Goal: Task Accomplishment & Management: Manage account settings

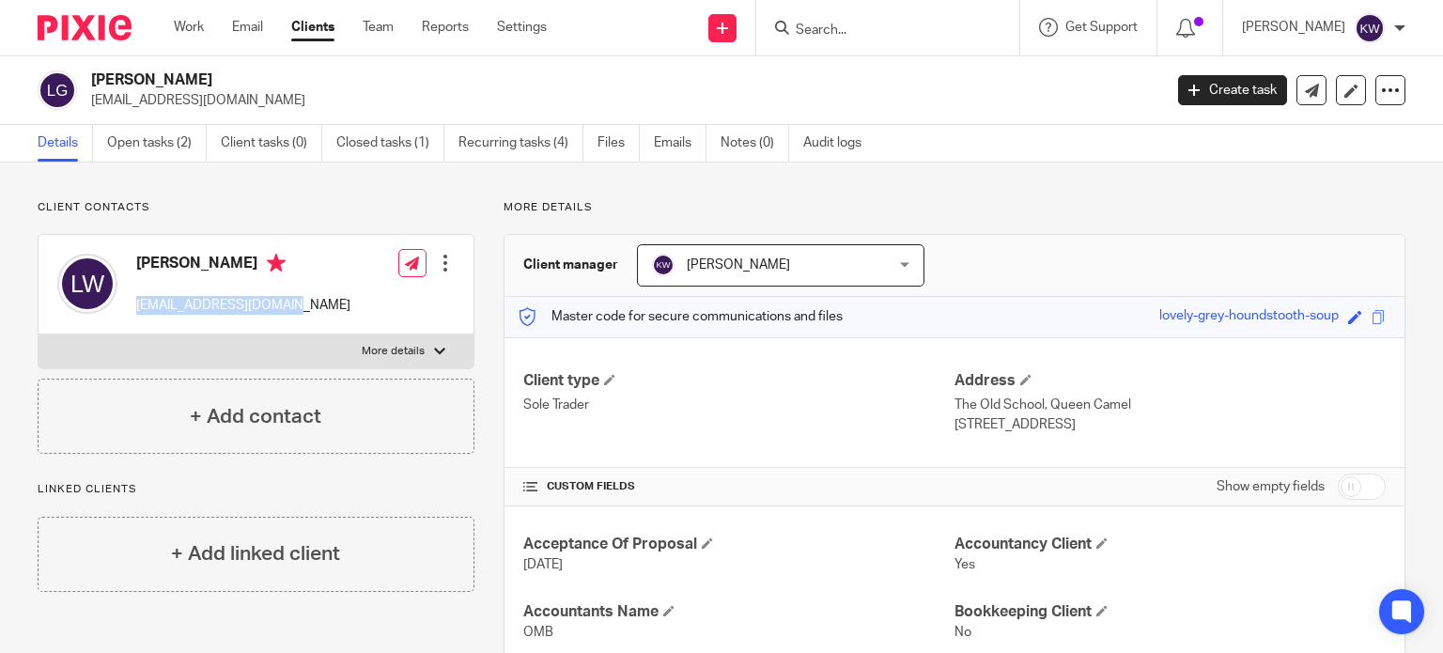
drag, startPoint x: 134, startPoint y: 300, endPoint x: 292, endPoint y: 292, distance: 158.0
click at [293, 295] on div "Lucy Watts lucystone584@yahoo.com" at bounding box center [203, 284] width 293 height 80
copy p "lucystone584@yahoo.com"
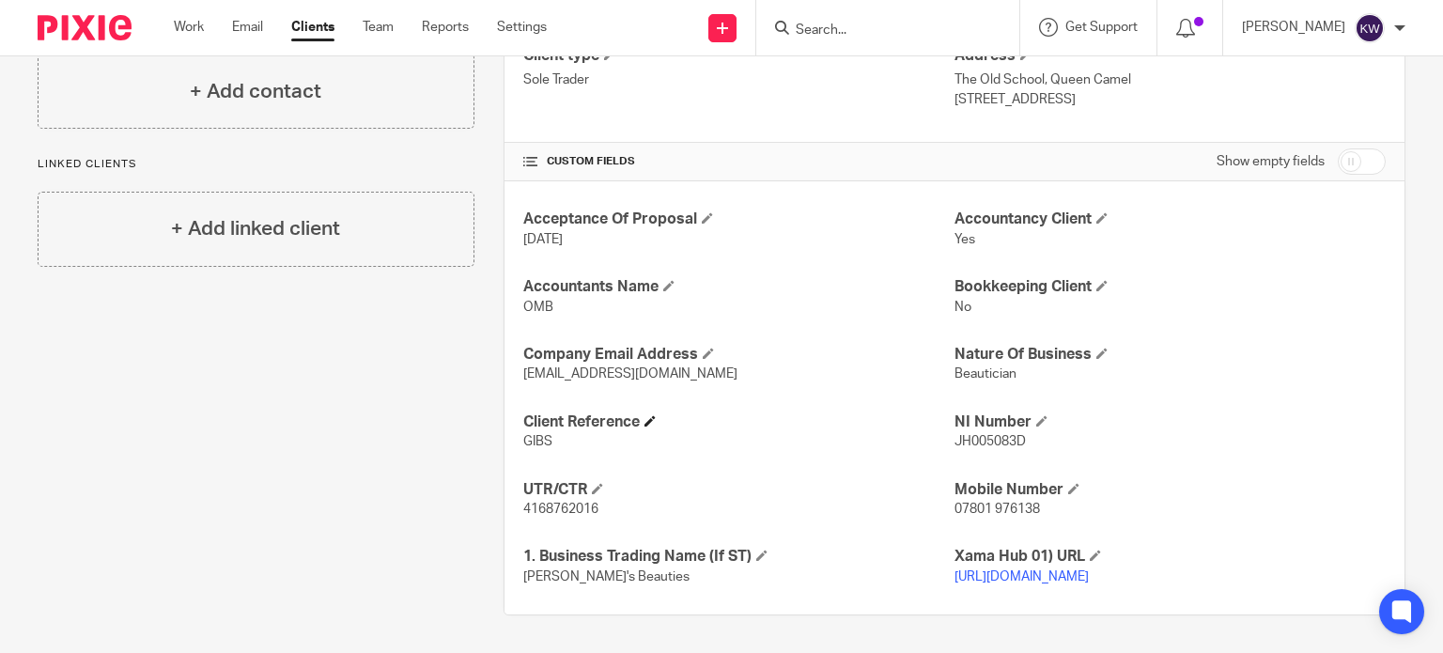
scroll to position [342, 0]
drag, startPoint x: 515, startPoint y: 486, endPoint x: 594, endPoint y: 493, distance: 79.3
click at [594, 493] on div "Acceptance Of Proposal 17 Feb 2024 Accountancy Client Yes Accountants Name OMB …" at bounding box center [954, 397] width 900 height 433
drag, startPoint x: 1035, startPoint y: 426, endPoint x: 943, endPoint y: 427, distance: 92.1
click at [943, 427] on div "Acceptance Of Proposal 17 Feb 2024 Accountancy Client Yes Accountants Name OMB …" at bounding box center [954, 397] width 900 height 433
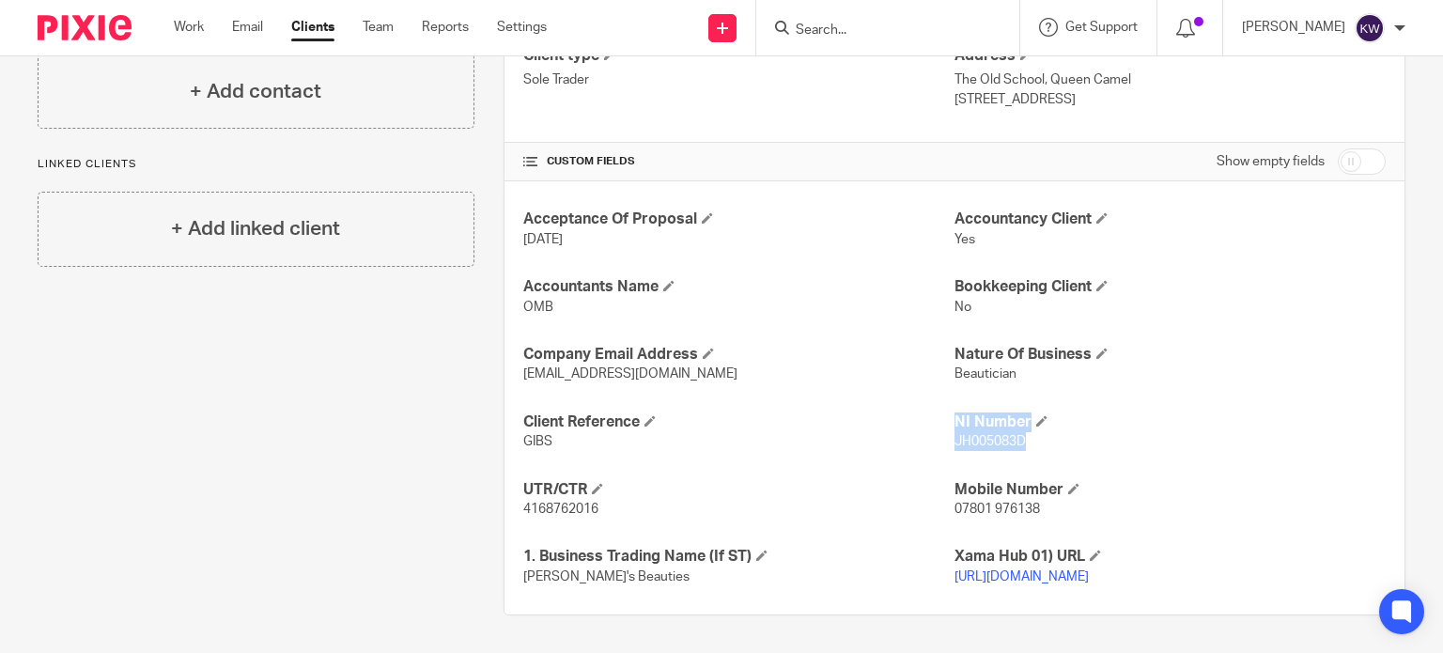
click at [983, 435] on span "JH005083D" at bounding box center [989, 441] width 71 height 13
click at [1027, 432] on p "JH005083D" at bounding box center [1169, 441] width 431 height 19
click at [1029, 435] on div "Acceptance Of Proposal 17 Feb 2024 Accountancy Client Yes Accountants Name OMB …" at bounding box center [954, 397] width 900 height 433
drag, startPoint x: 1017, startPoint y: 426, endPoint x: 947, endPoint y: 430, distance: 70.6
click at [954, 432] on p "JH005083D" at bounding box center [1169, 441] width 431 height 19
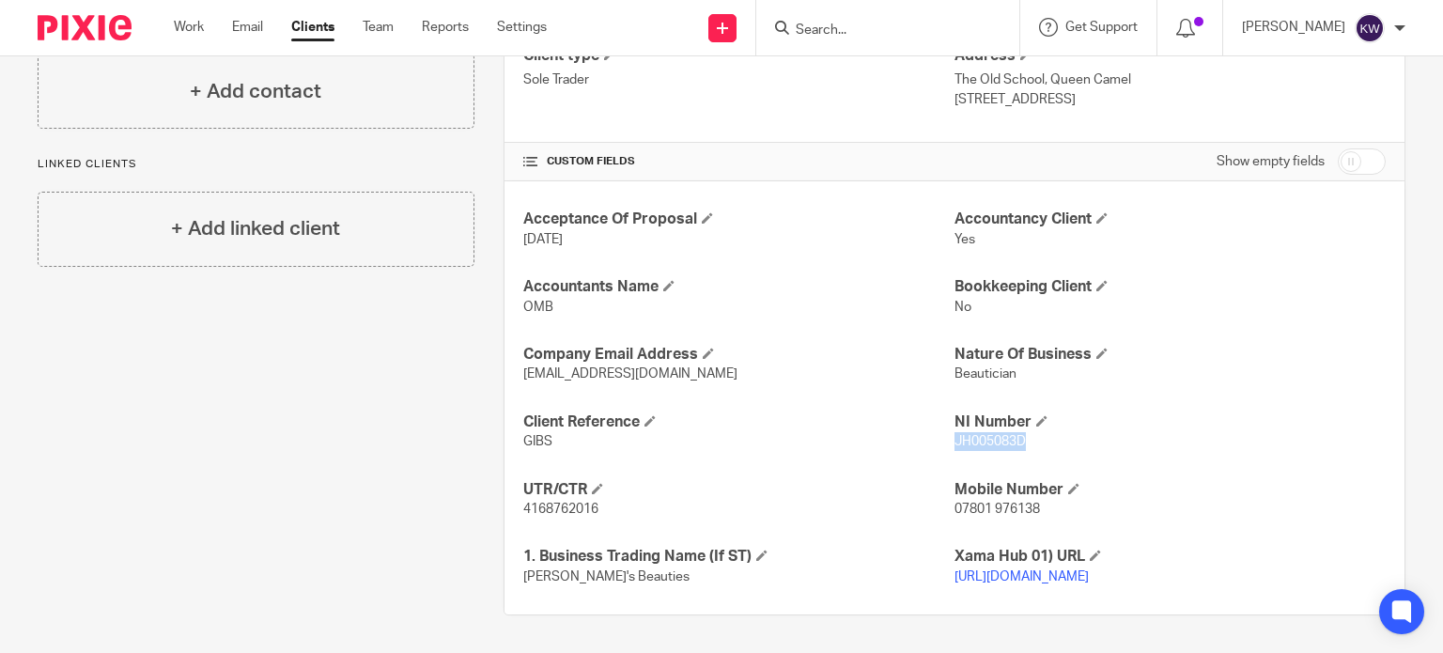
copy span "JH005083D"
click at [1086, 432] on p "JH005083D" at bounding box center [1169, 441] width 431 height 19
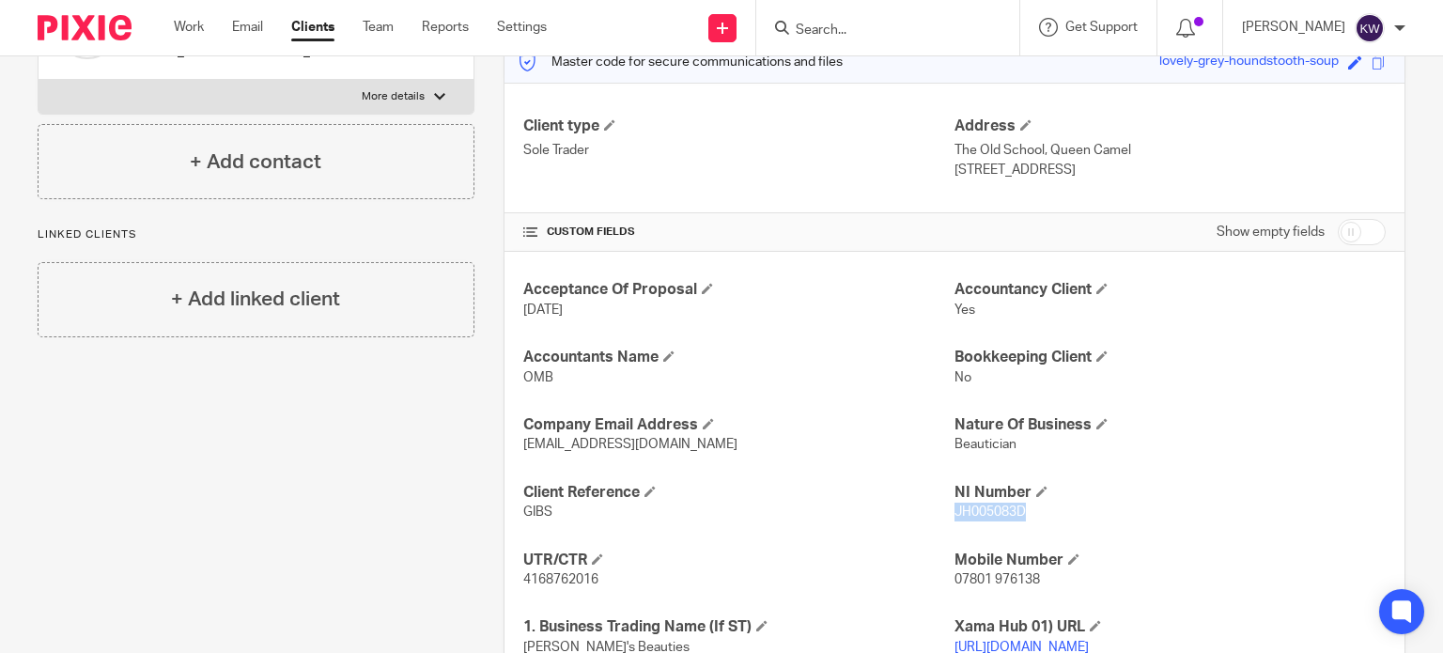
scroll to position [154, 0]
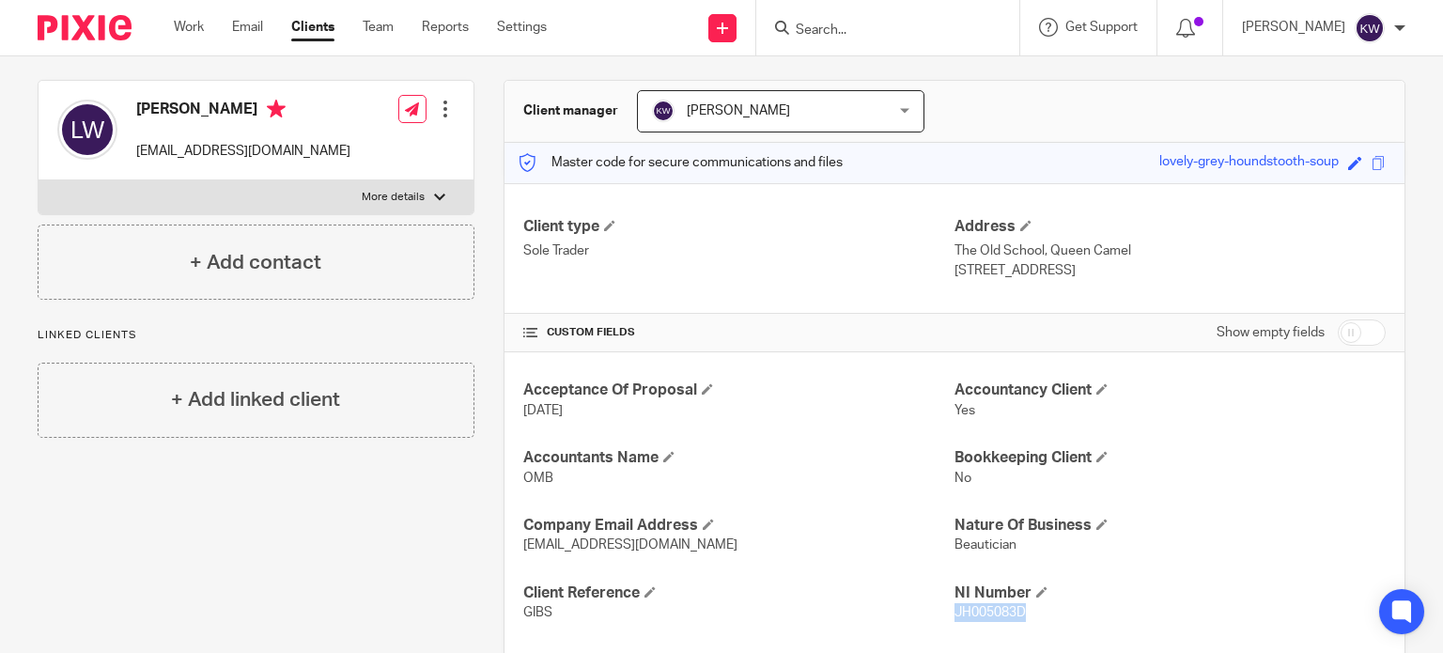
drag, startPoint x: 1050, startPoint y: 269, endPoint x: 1111, endPoint y: 273, distance: 61.2
click at [1111, 273] on p "Yeovil, Somerset, BA22 7NH" at bounding box center [1169, 270] width 431 height 19
copy p "BA22 7NH"
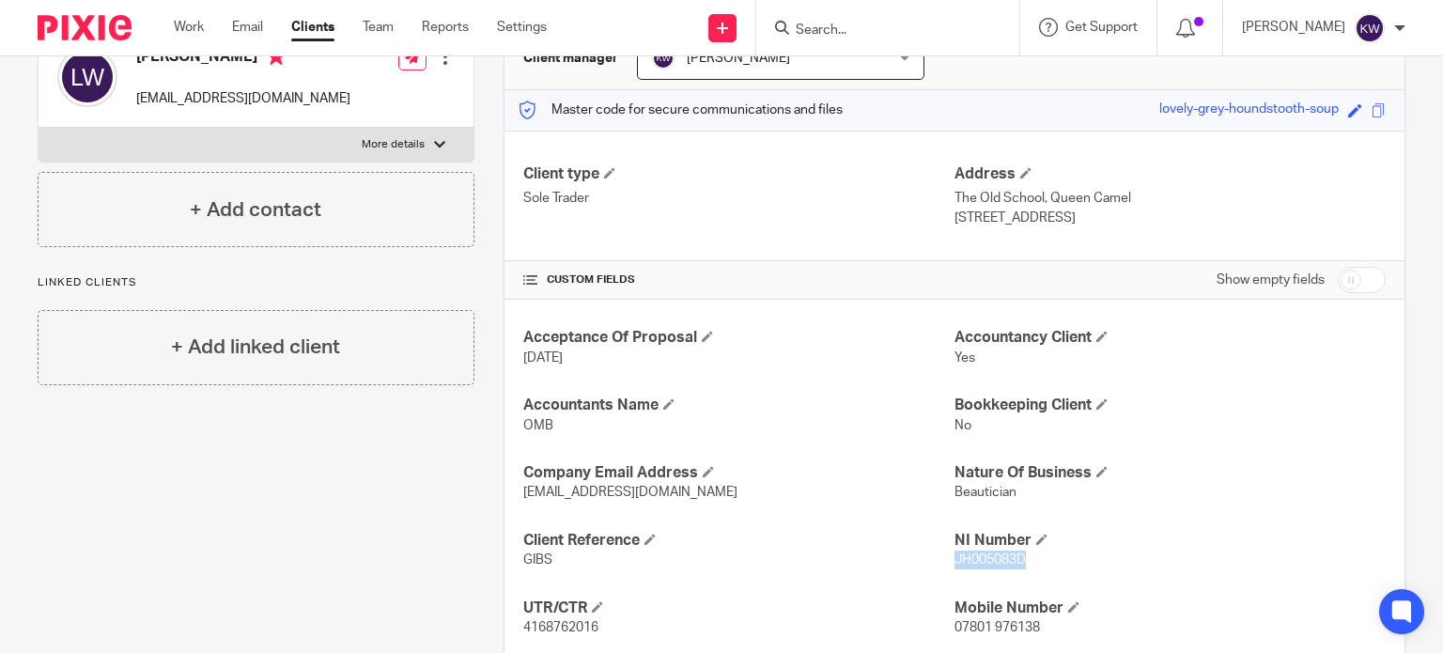
scroll to position [248, 0]
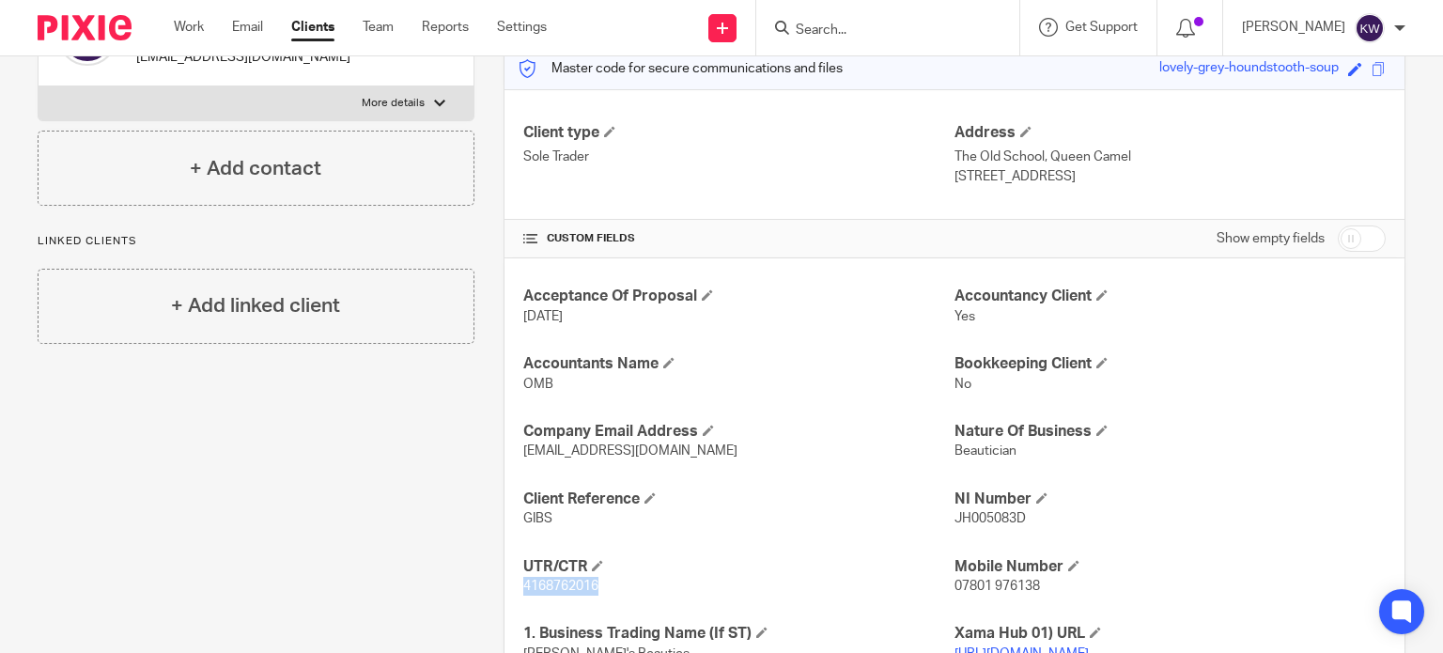
drag, startPoint x: 519, startPoint y: 582, endPoint x: 594, endPoint y: 592, distance: 75.7
click at [594, 592] on p "4168762016" at bounding box center [738, 586] width 431 height 19
copy span "4168762016"
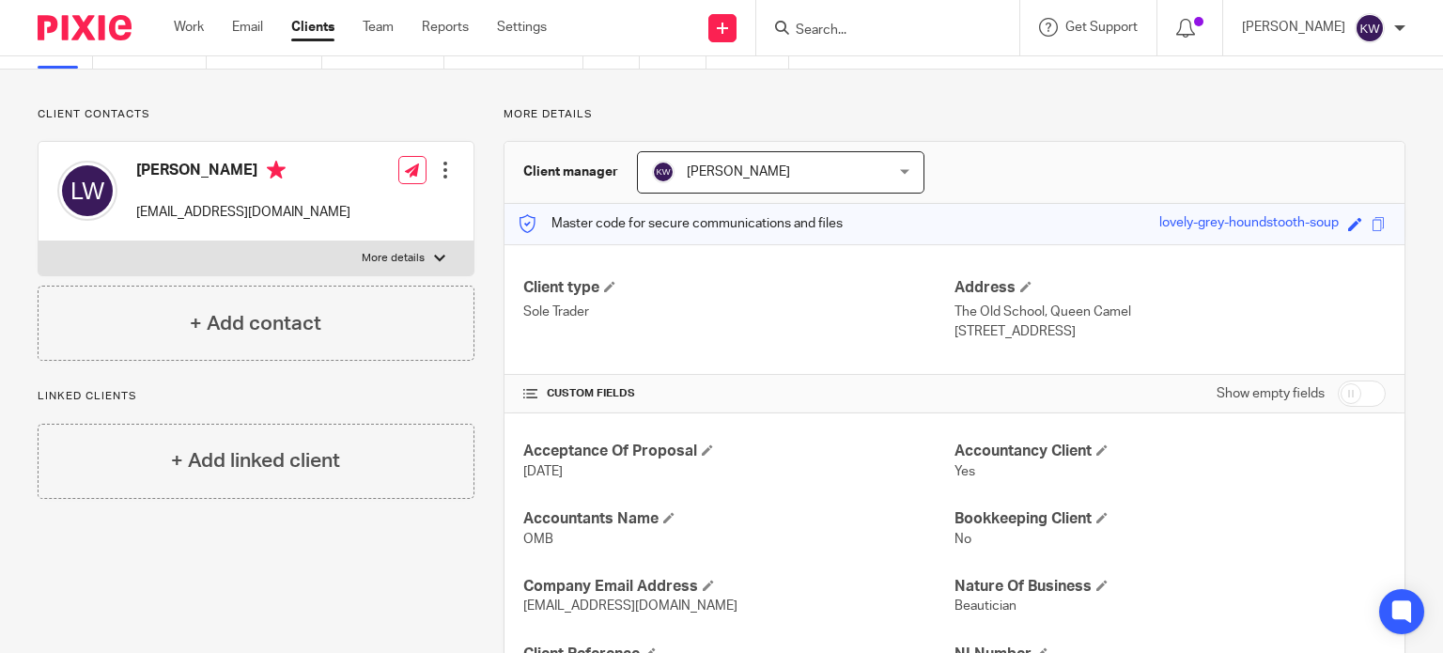
scroll to position [60, 0]
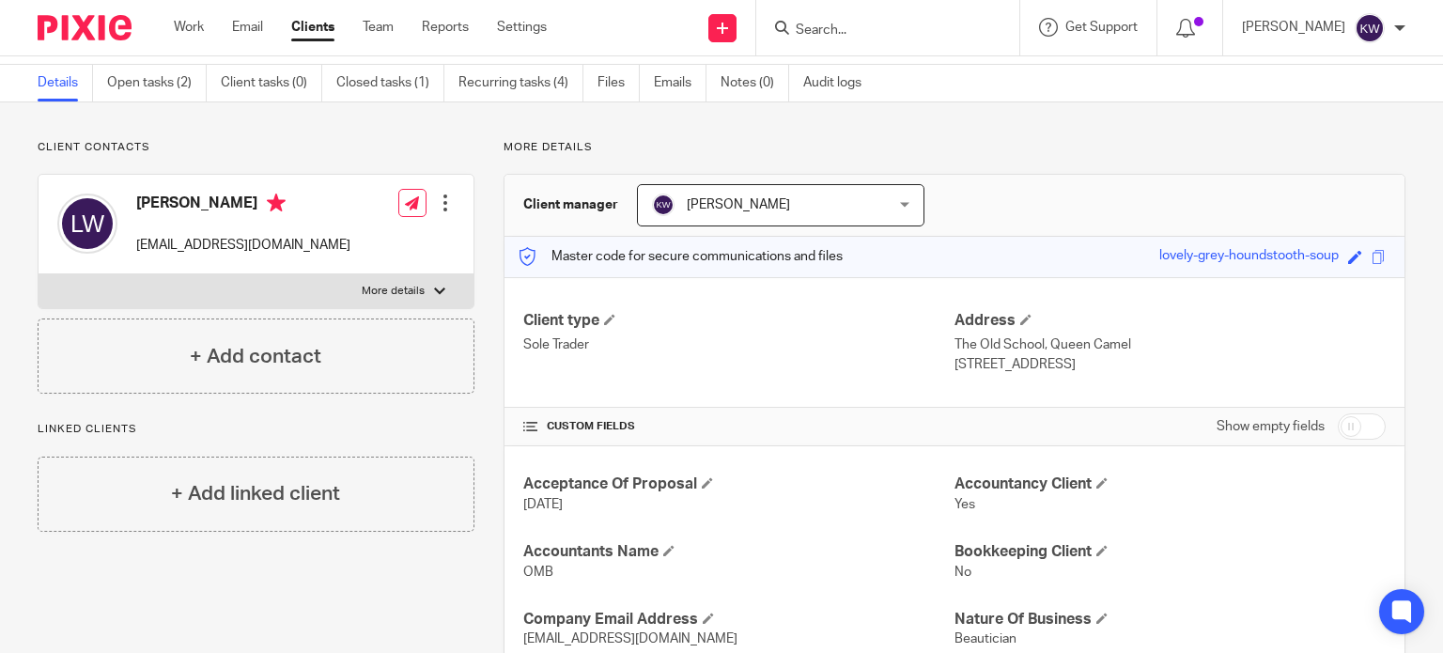
click at [434, 291] on div at bounding box center [439, 291] width 11 height 11
click at [39, 274] on input "More details" at bounding box center [38, 273] width 1 height 1
checkbox input "true"
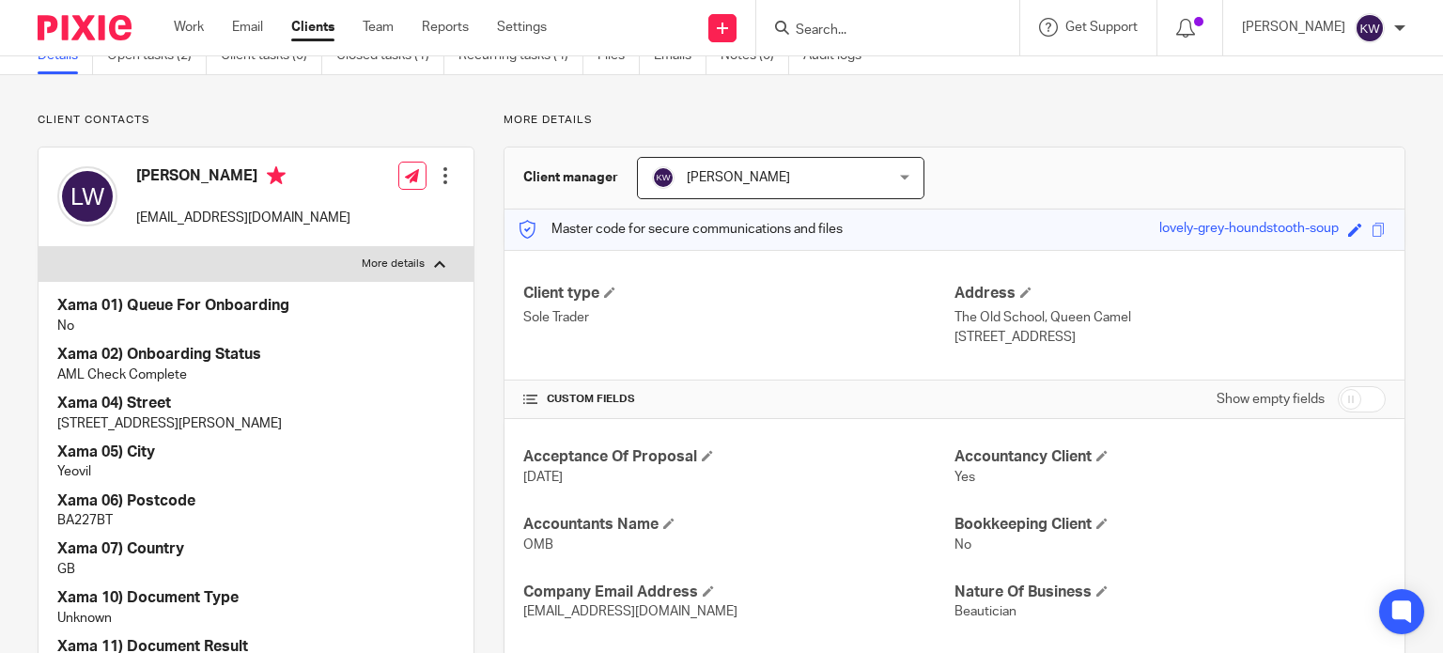
scroll to position [0, 0]
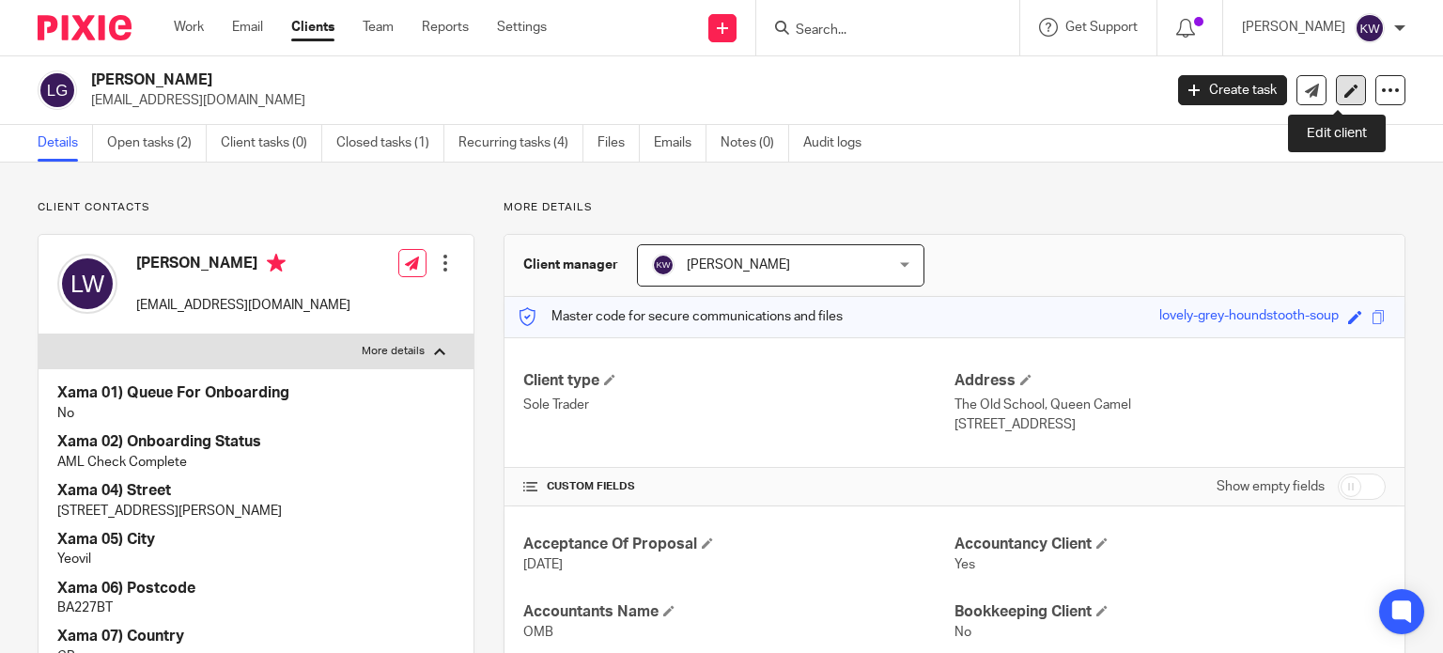
click at [1344, 91] on icon at bounding box center [1351, 91] width 14 height 14
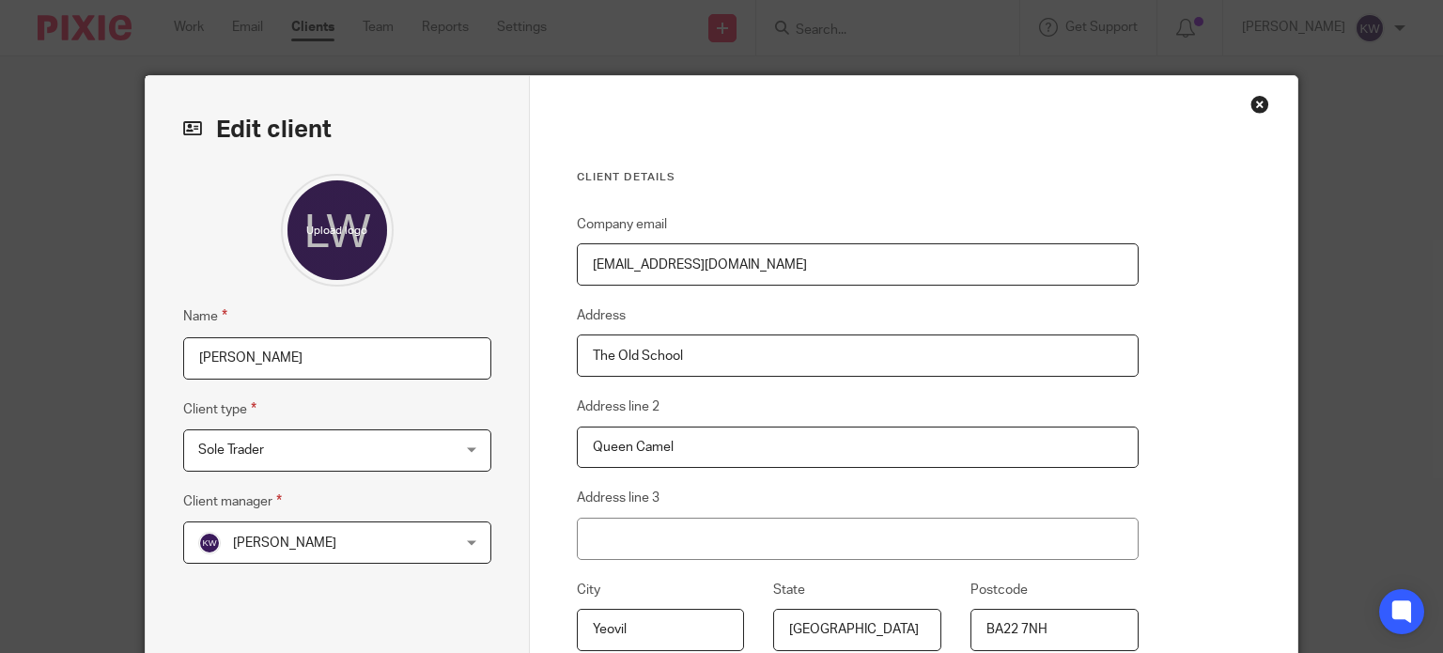
click at [326, 364] on input "[PERSON_NAME]" at bounding box center [337, 358] width 308 height 42
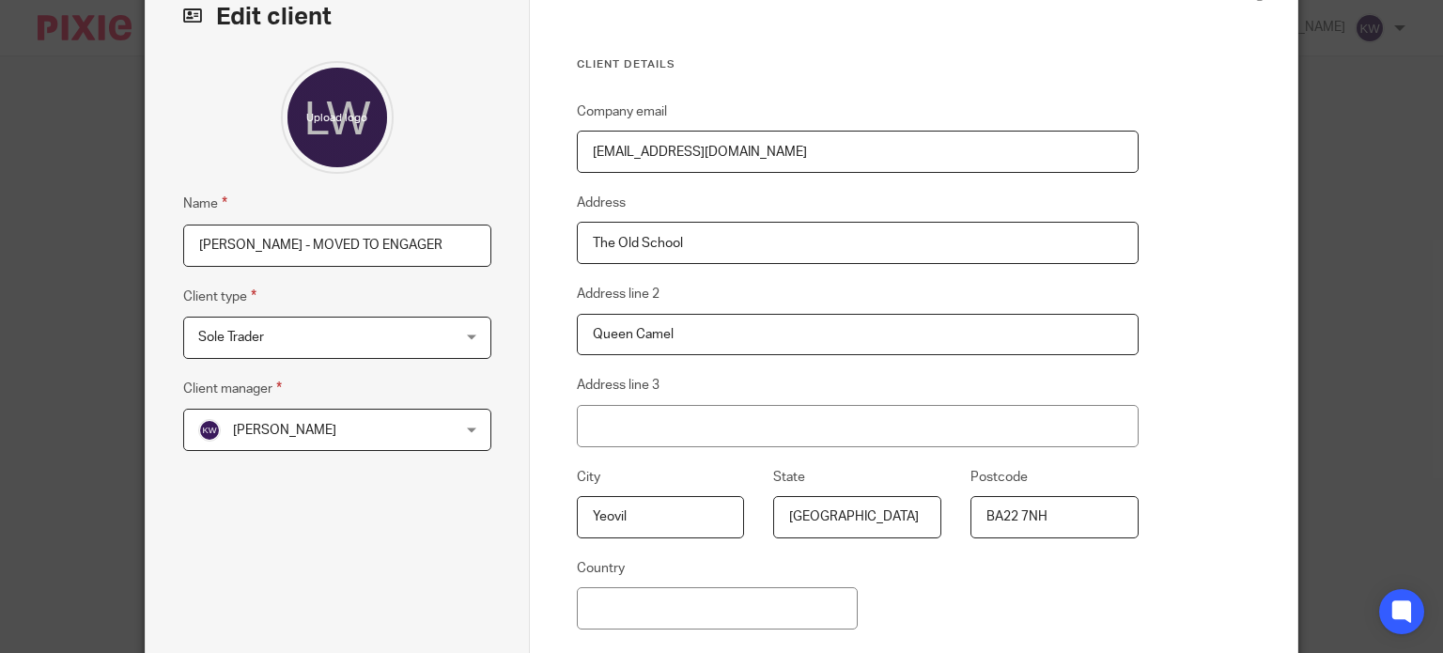
scroll to position [315, 0]
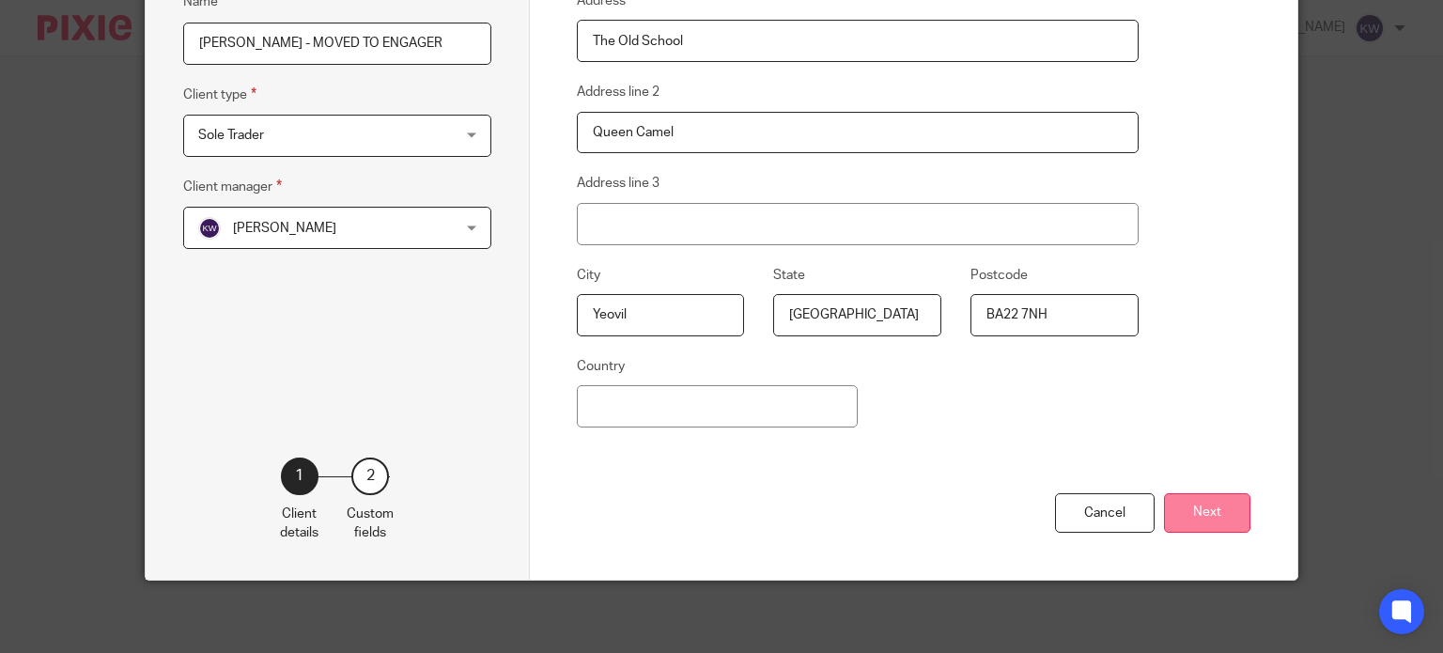
type input "Lucy Watts - Gibson - MOVED TO ENGAGER"
click at [1212, 505] on button "Next" at bounding box center [1207, 513] width 86 height 40
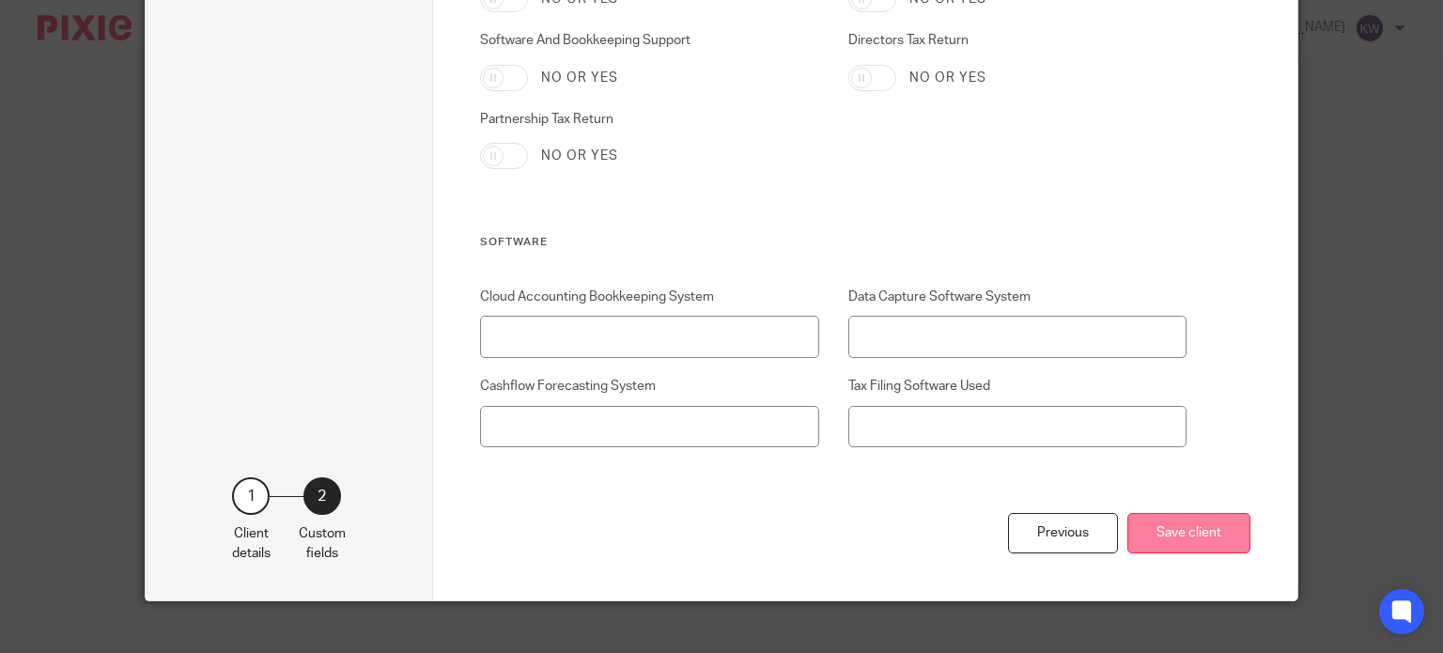
scroll to position [3765, 0]
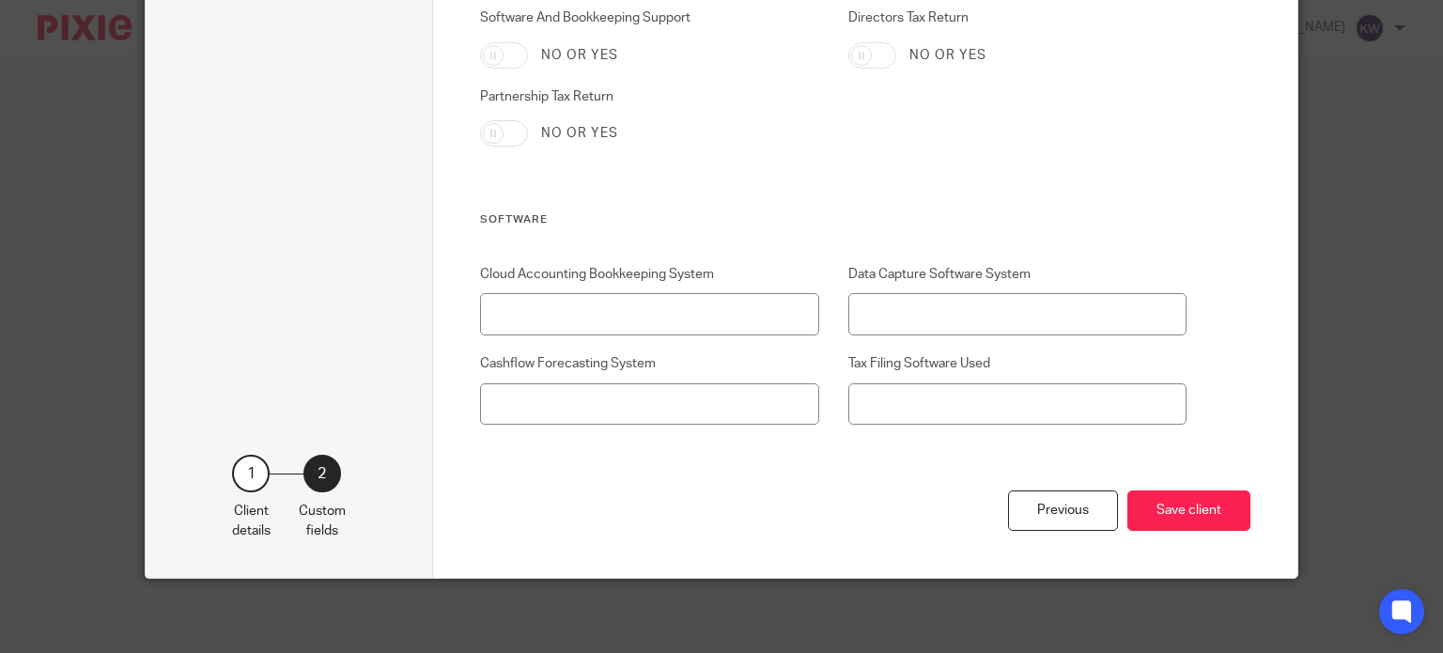
click at [1195, 490] on div "Previous Save client" at bounding box center [865, 533] width 770 height 87
click at [1187, 510] on button "Save client" at bounding box center [1188, 510] width 123 height 40
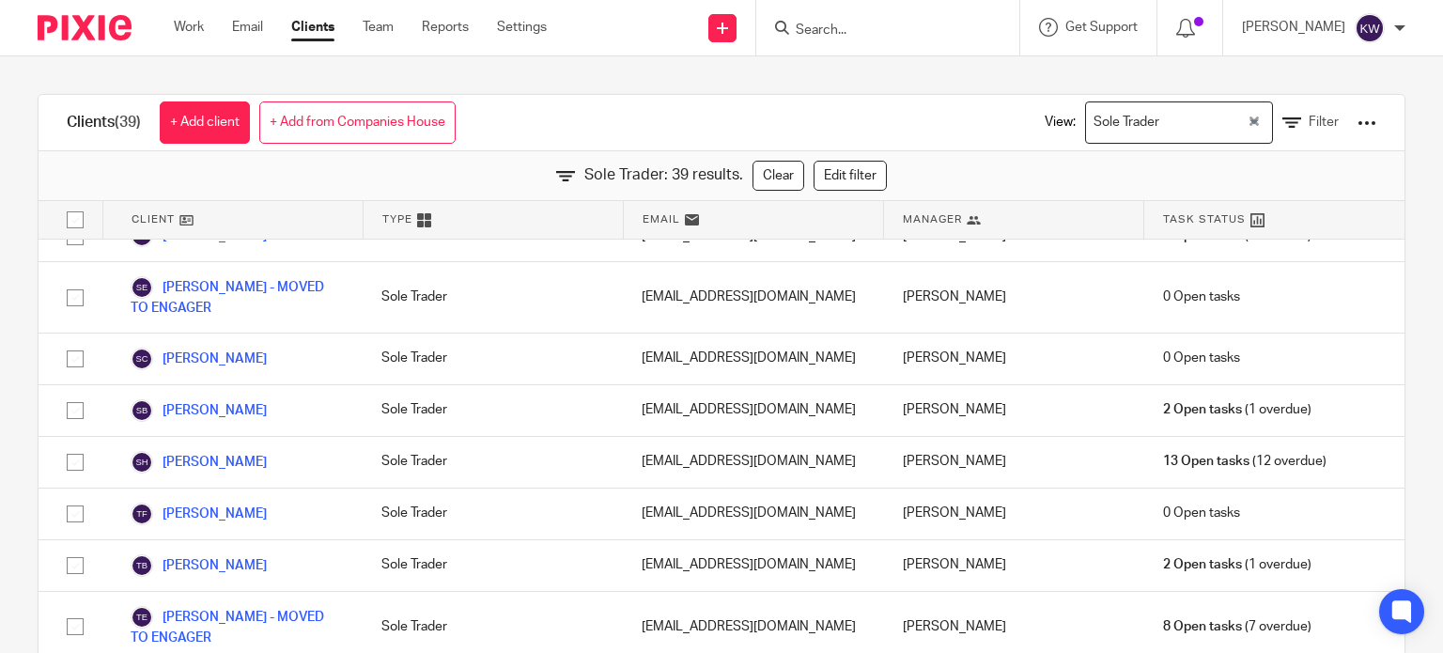
scroll to position [1999, 0]
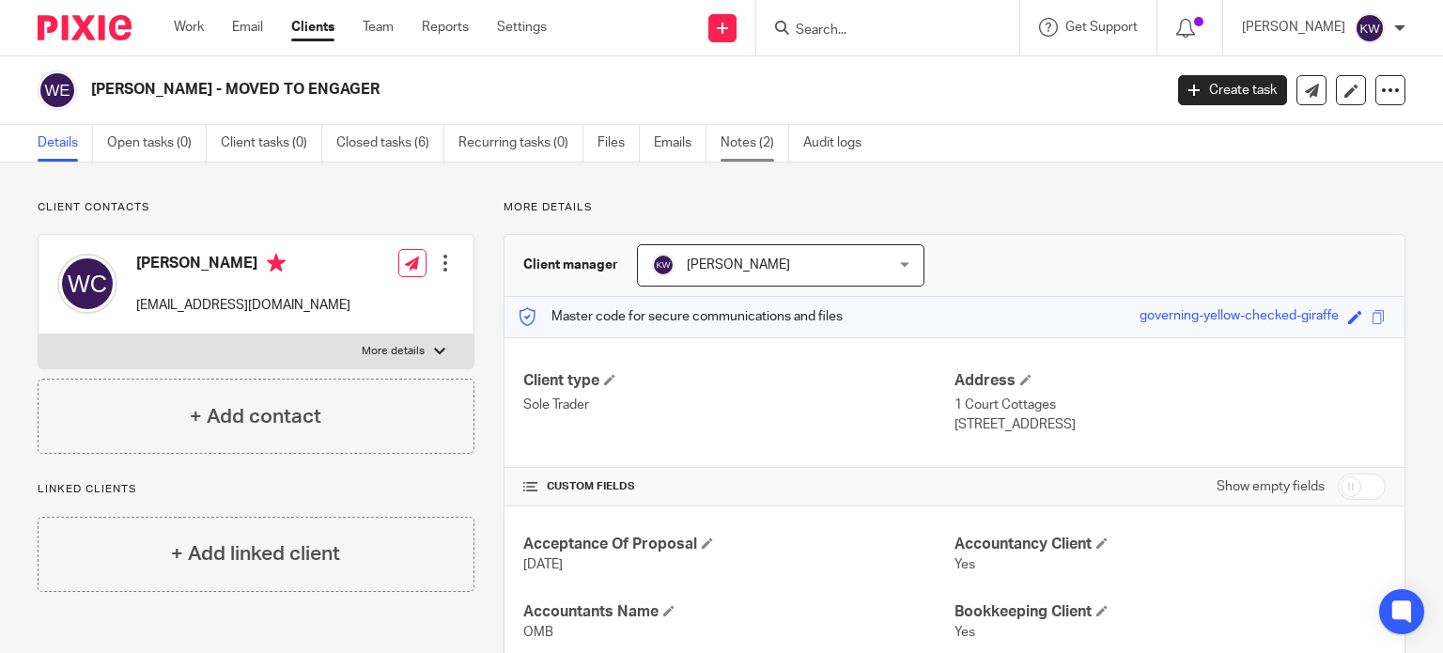
click at [744, 143] on link "Notes (2)" at bounding box center [754, 143] width 69 height 37
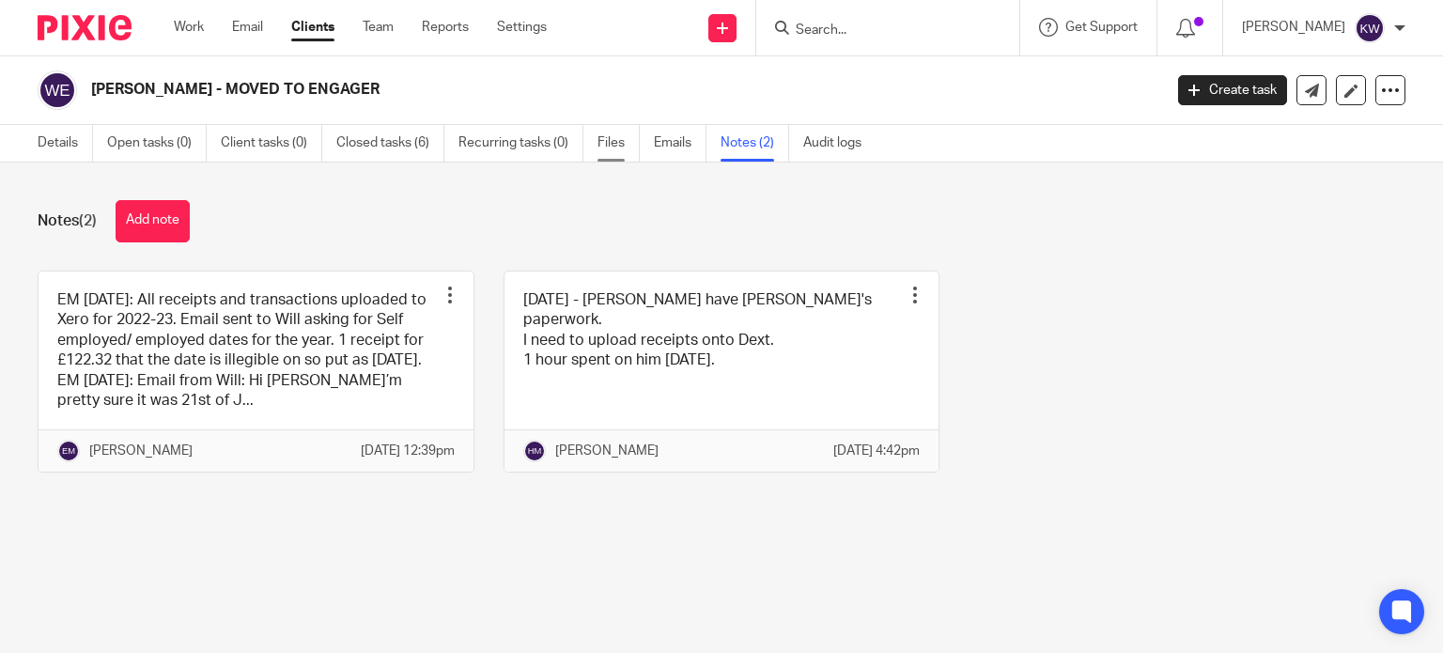
click at [618, 142] on link "Files" at bounding box center [618, 143] width 42 height 37
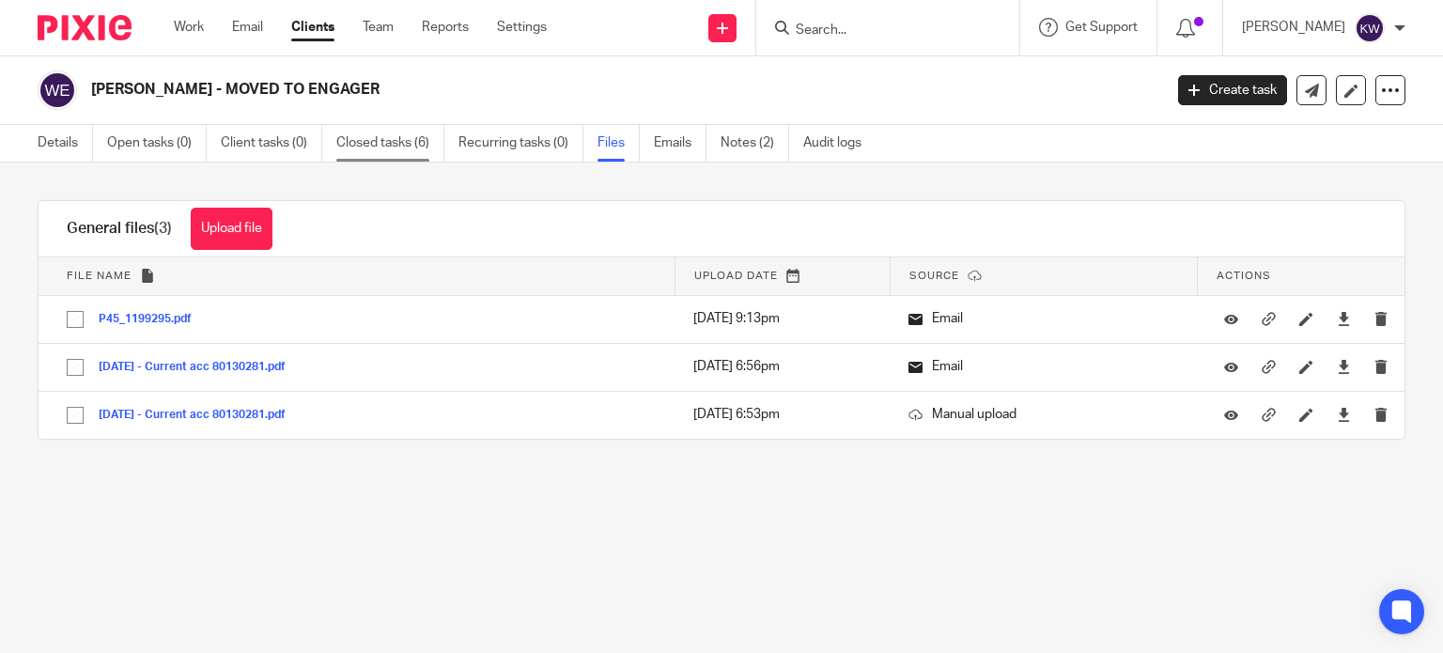
click at [396, 136] on link "Closed tasks (6)" at bounding box center [390, 143] width 108 height 37
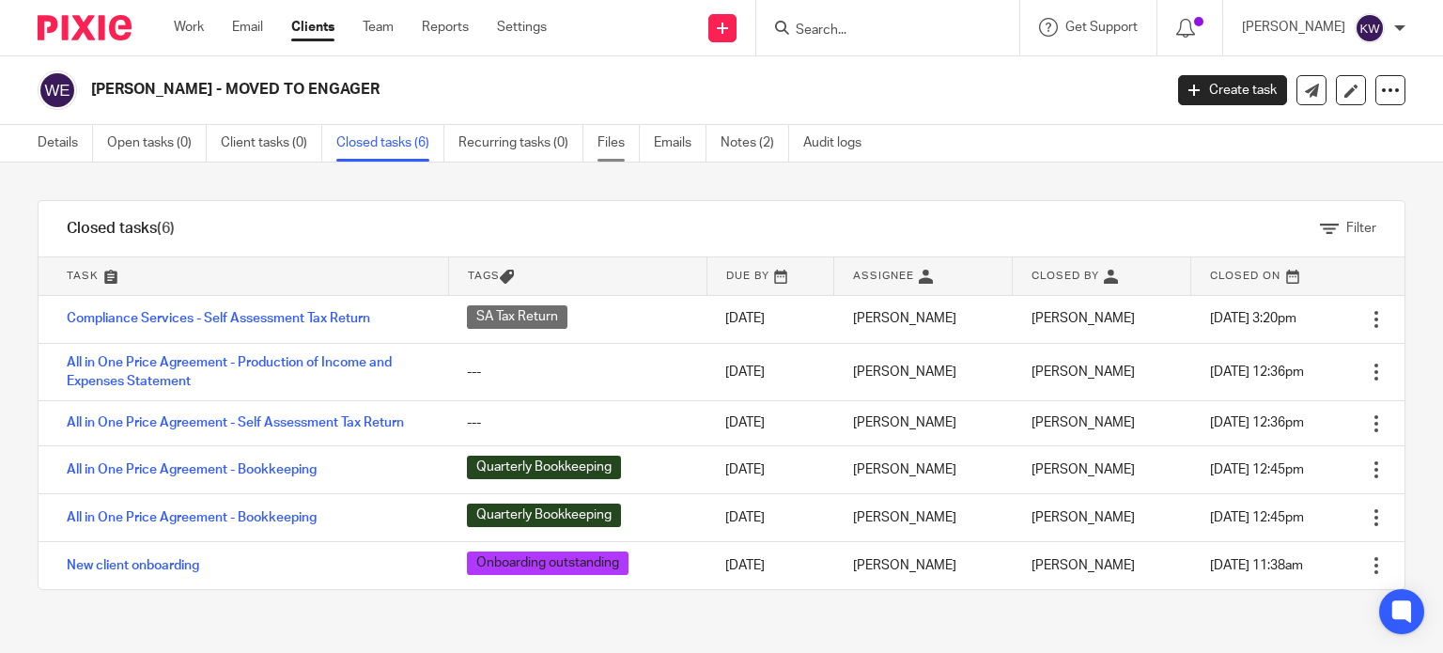
click at [608, 142] on link "Files" at bounding box center [618, 143] width 42 height 37
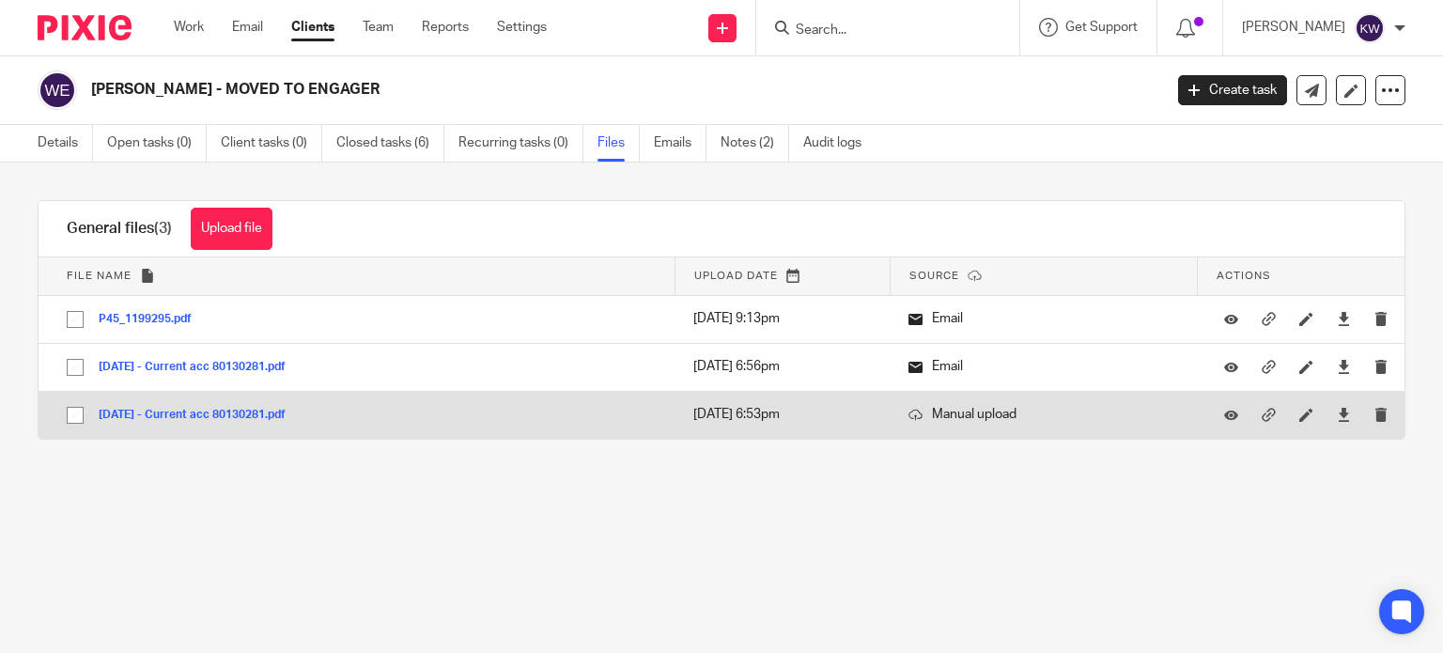
click at [207, 416] on button "[DATE] - Current acc 80130281.pdf" at bounding box center [199, 415] width 201 height 13
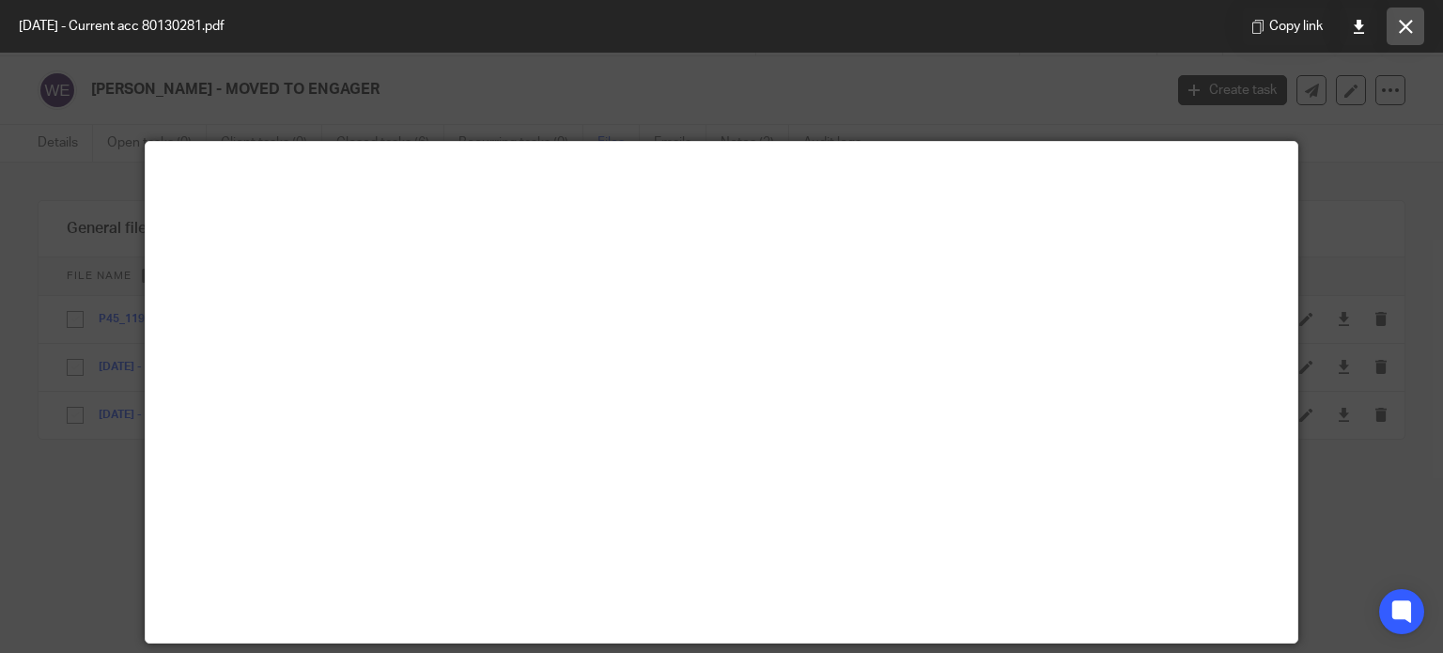
click at [1402, 28] on icon at bounding box center [1406, 27] width 14 height 14
